Goal: Find specific page/section

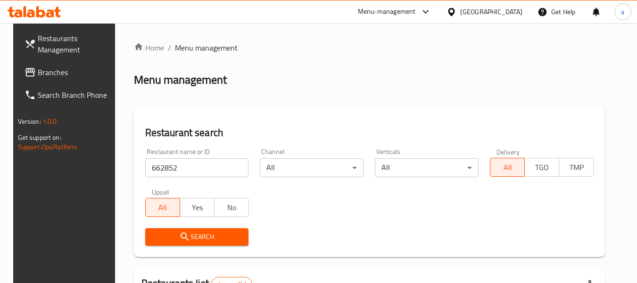
scroll to position [130, 0]
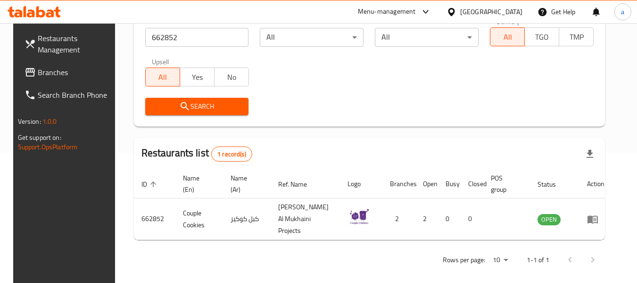
click at [508, 14] on div "[GEOGRAPHIC_DATA]" at bounding box center [491, 12] width 62 height 10
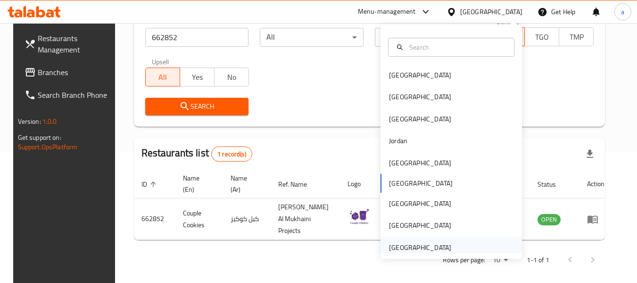
click at [398, 248] on div "[GEOGRAPHIC_DATA]" at bounding box center [420, 247] width 62 height 10
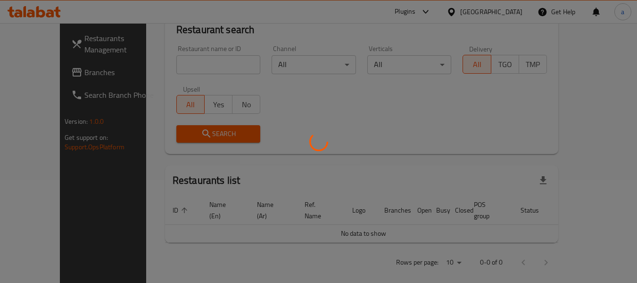
scroll to position [130, 0]
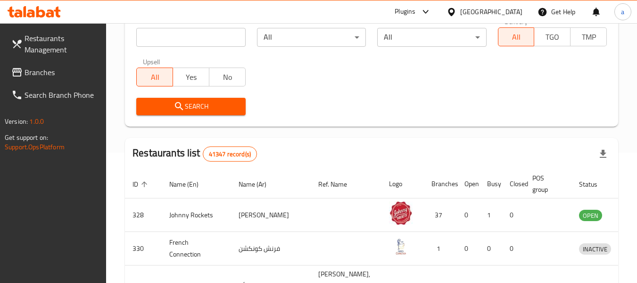
drag, startPoint x: 38, startPoint y: 76, endPoint x: 52, endPoint y: 68, distance: 15.6
click at [38, 76] on span "Branches" at bounding box center [62, 72] width 75 height 11
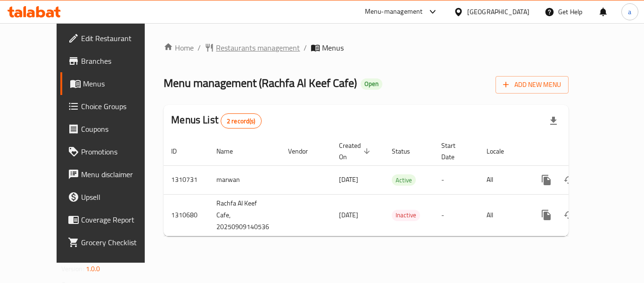
click at [234, 47] on span "Restaurants management" at bounding box center [258, 47] width 84 height 11
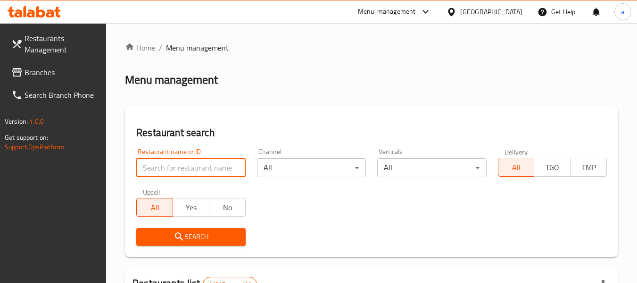
click at [191, 168] on input "search" at bounding box center [190, 167] width 109 height 19
paste input "705573"
type input "705573"
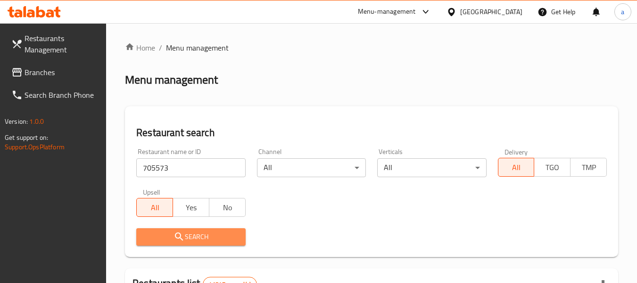
click at [211, 234] on span "Search" at bounding box center [191, 237] width 94 height 12
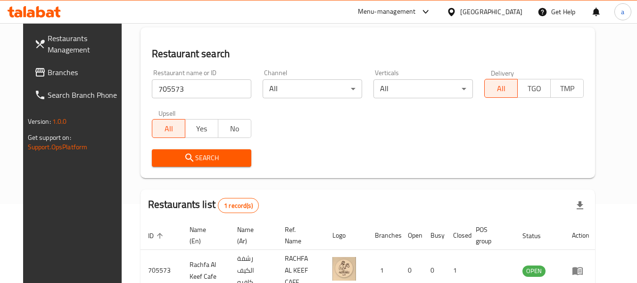
scroll to position [126, 0]
